Goal: Find specific page/section: Find specific page/section

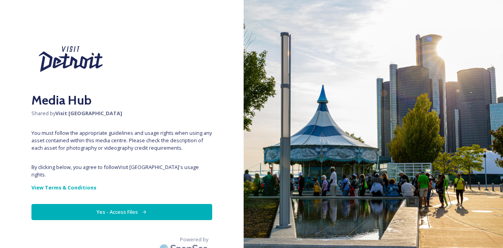
click at [114, 204] on button "Yes - Access Files" at bounding box center [121, 212] width 181 height 16
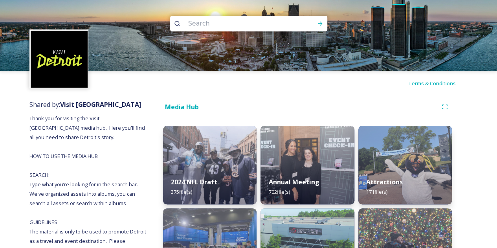
click at [271, 29] on input at bounding box center [238, 23] width 108 height 17
type input "banner"
click at [317, 20] on icon at bounding box center [320, 23] width 6 height 6
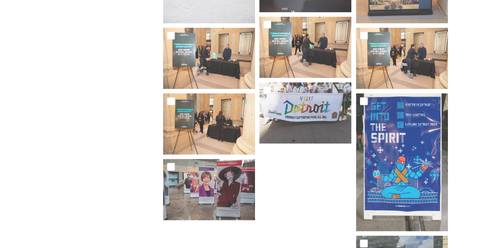
scroll to position [393, 0]
